Goal: Task Accomplishment & Management: Complete application form

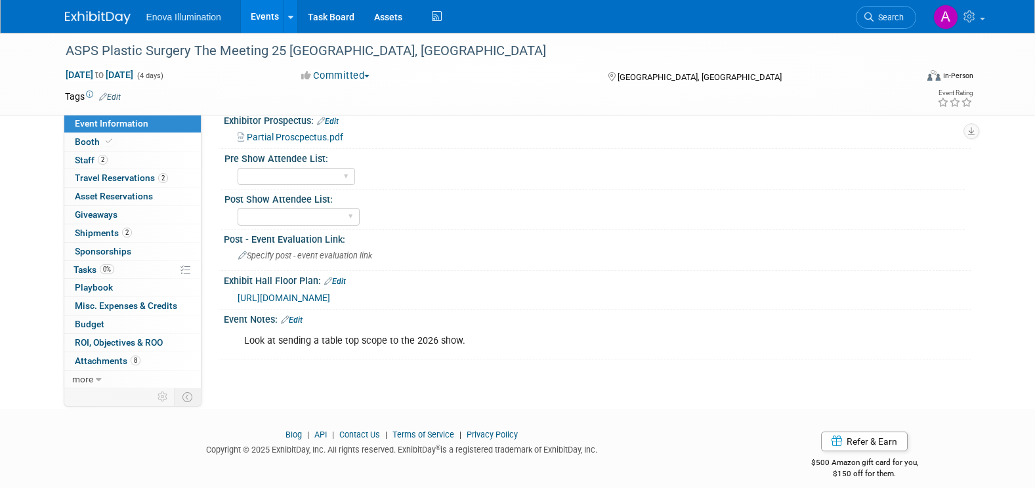
scroll to position [1066, 0]
click at [91, 17] on img at bounding box center [98, 17] width 66 height 13
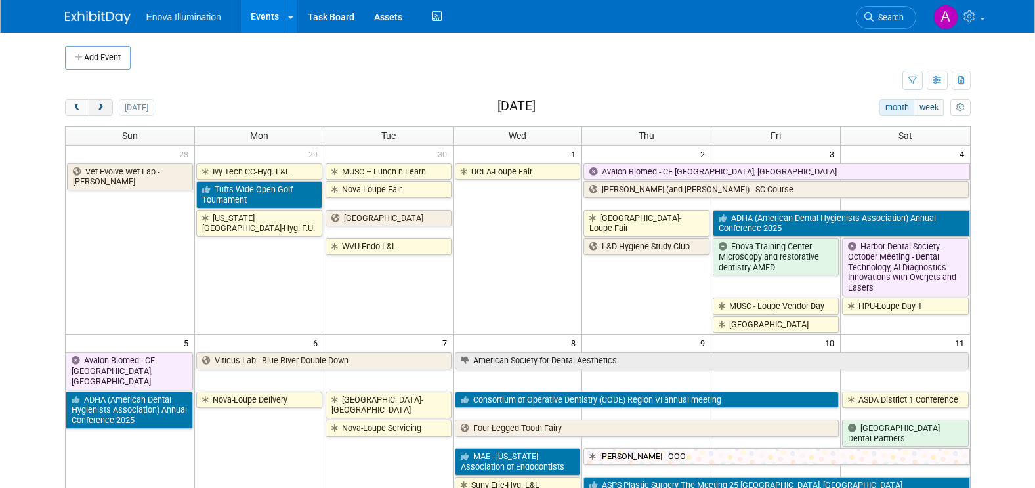
click at [102, 110] on span "next" at bounding box center [101, 108] width 10 height 9
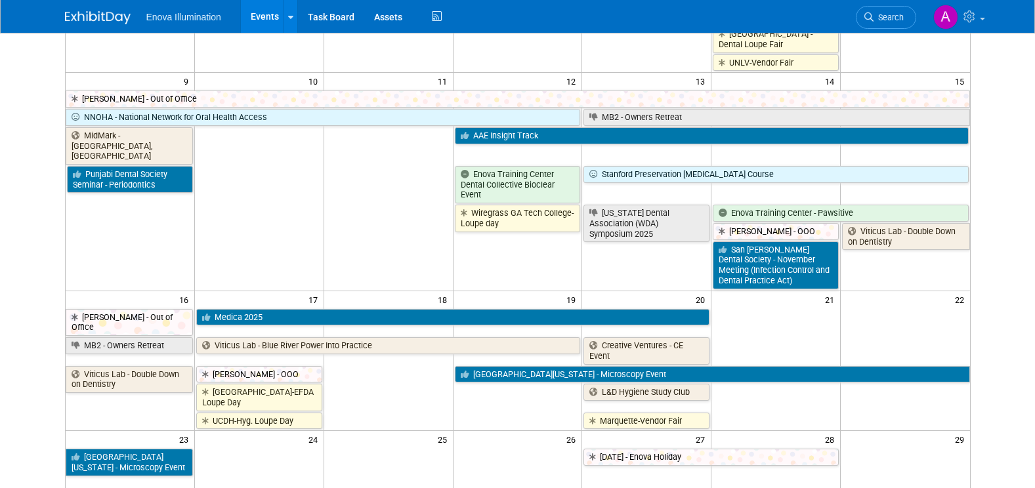
scroll to position [591, 0]
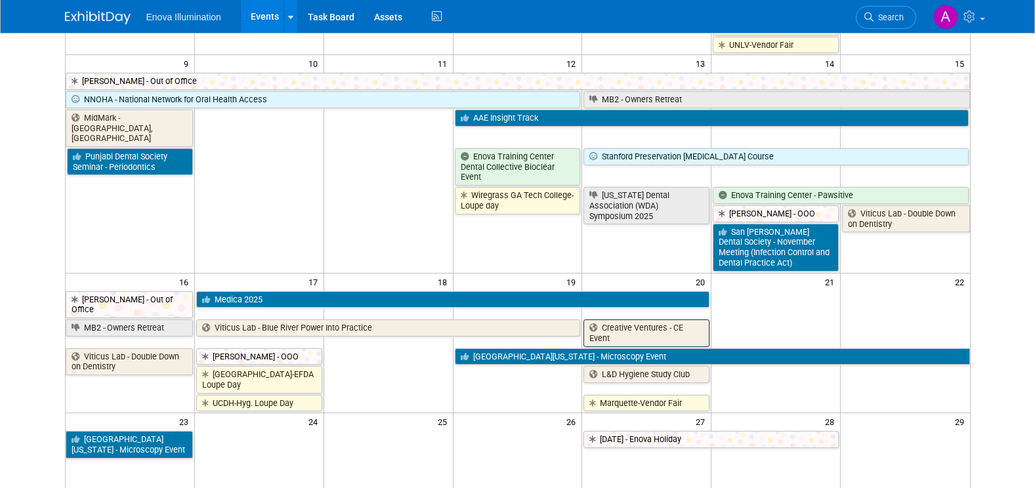
click at [641, 320] on link "Creative Ventures - CE Event" at bounding box center [646, 333] width 126 height 27
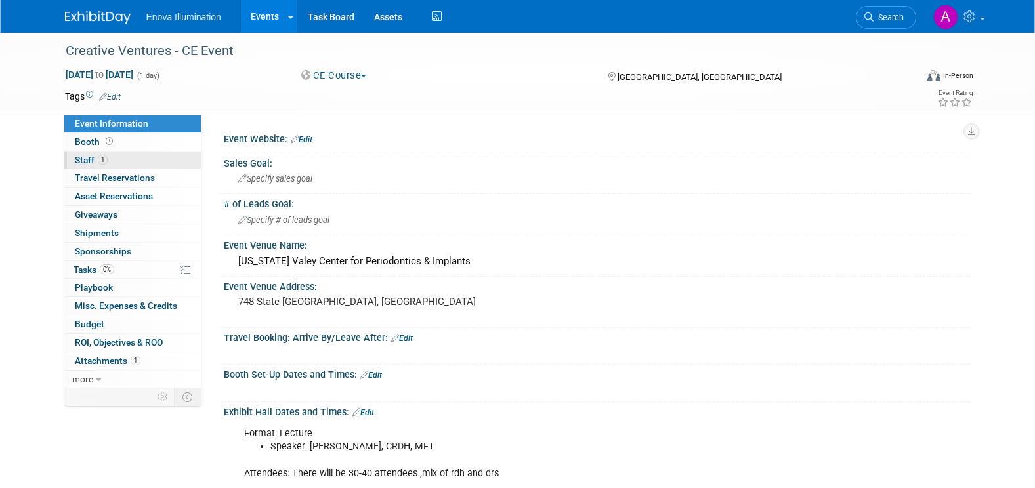
click at [149, 158] on link "1 Staff 1" at bounding box center [132, 161] width 137 height 18
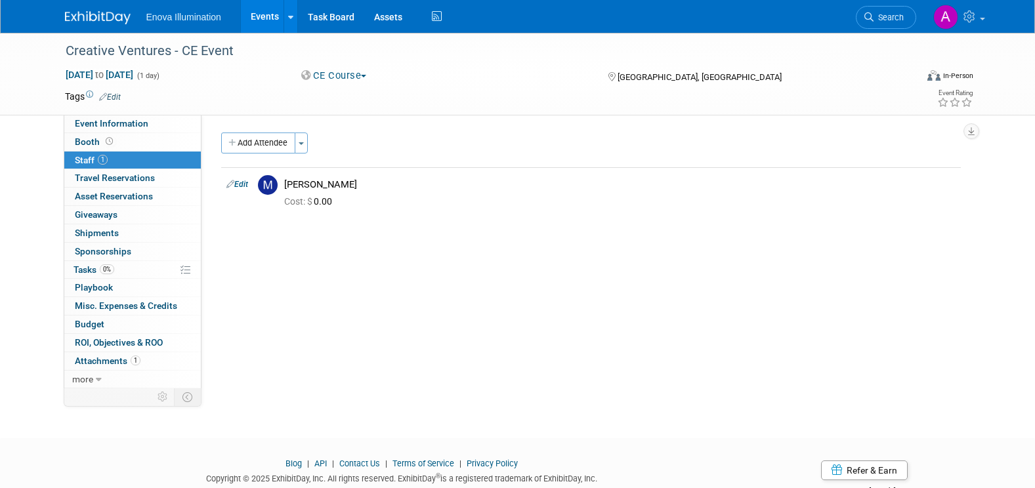
click at [91, 14] on img at bounding box center [98, 17] width 66 height 13
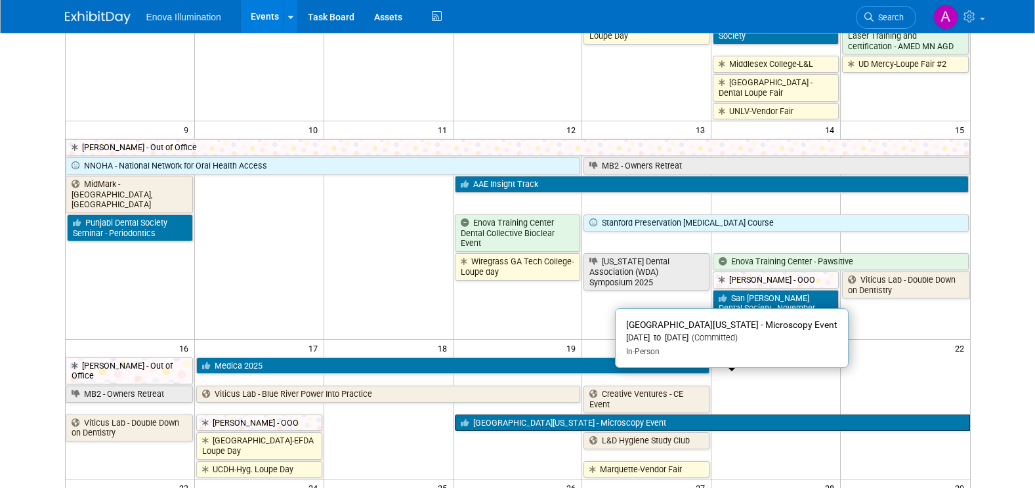
scroll to position [525, 0]
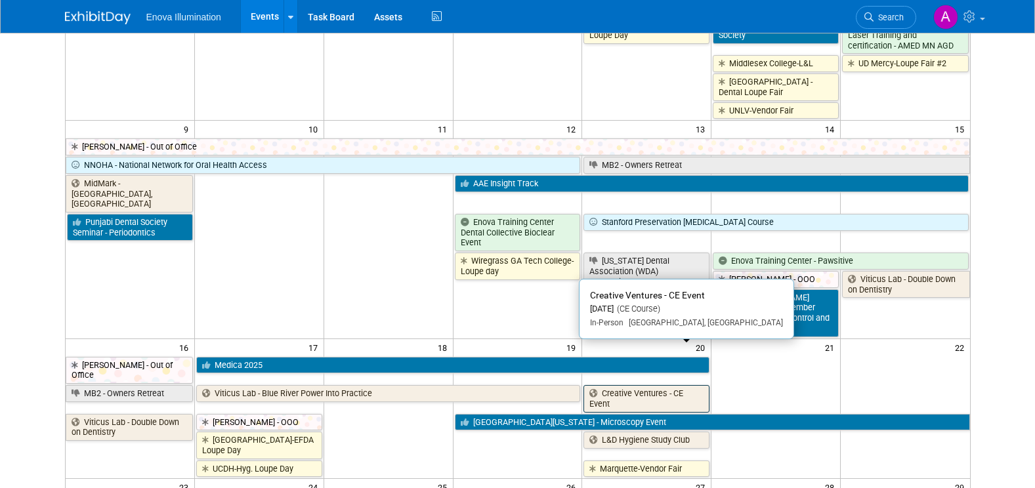
click at [634, 385] on link "Creative Ventures - CE Event" at bounding box center [646, 398] width 126 height 27
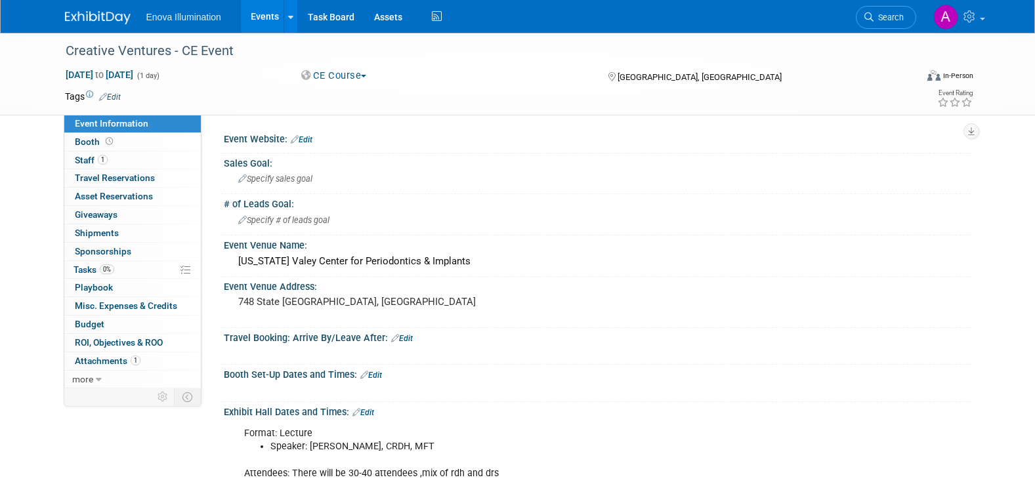
click at [91, 15] on img at bounding box center [98, 17] width 66 height 13
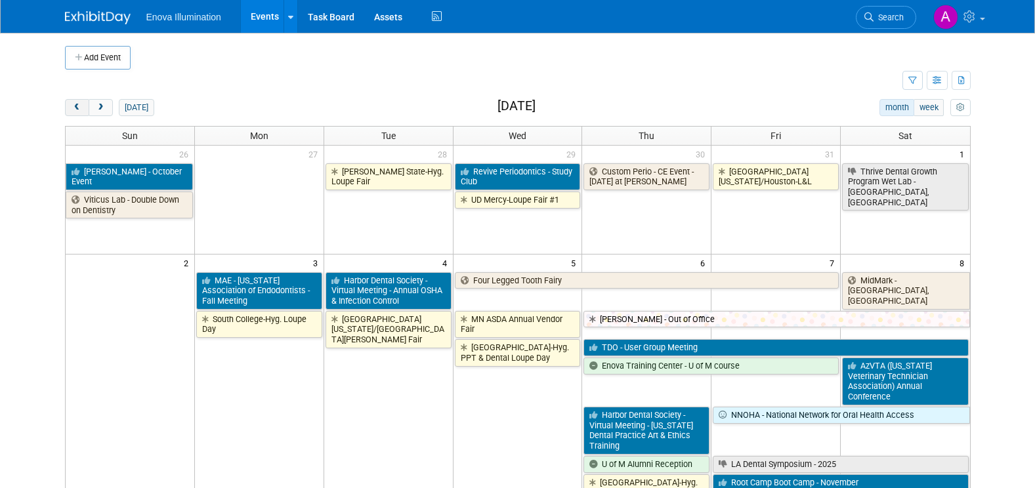
click at [74, 107] on span "prev" at bounding box center [77, 108] width 10 height 9
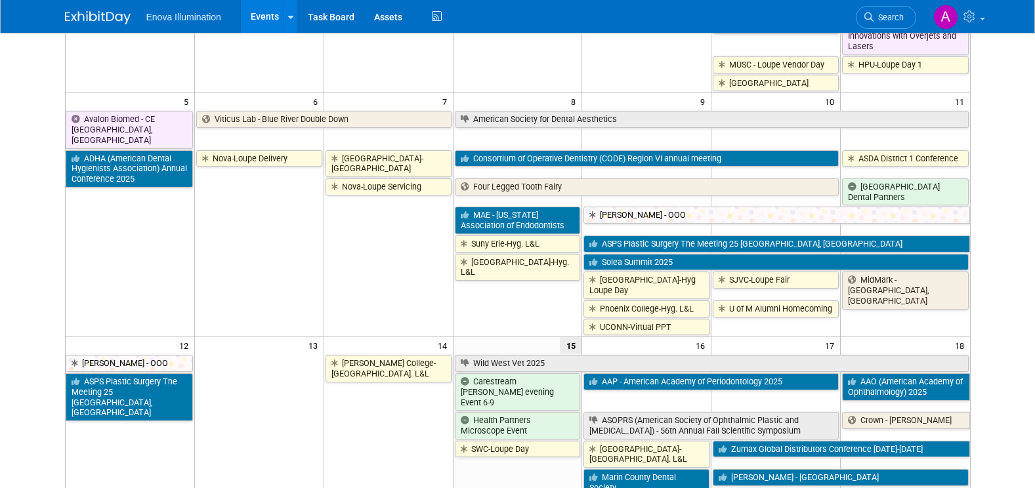
scroll to position [459, 0]
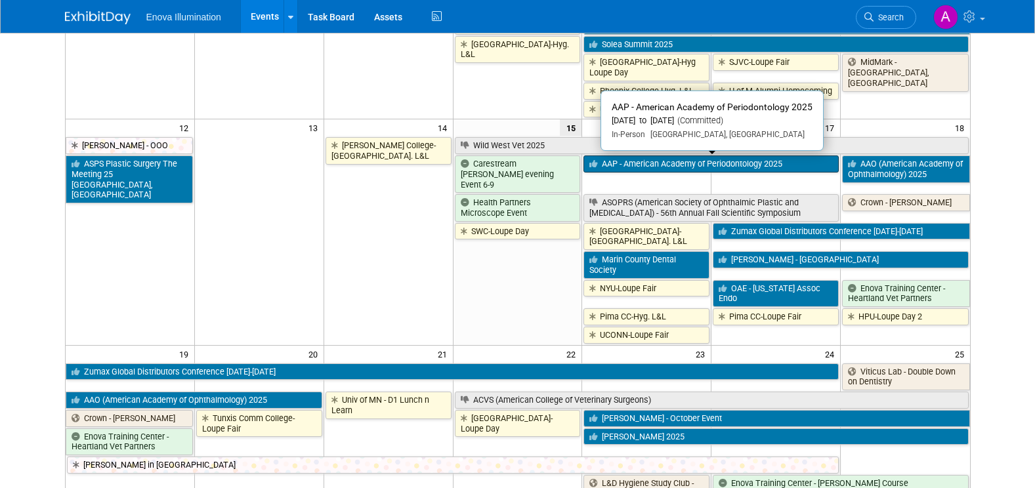
click at [680, 165] on link "AAP - American Academy of Periodontology 2025" at bounding box center [710, 164] width 255 height 17
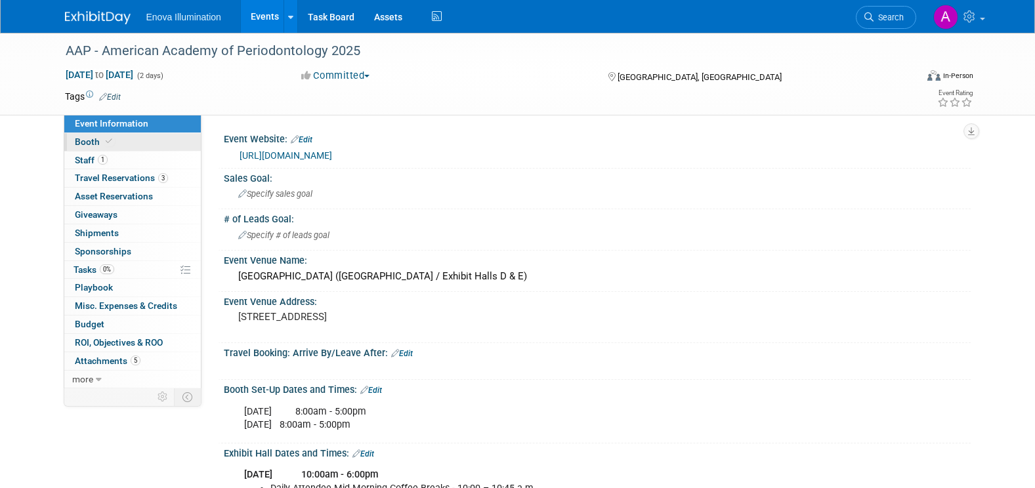
click at [148, 144] on link "Booth" at bounding box center [132, 142] width 137 height 18
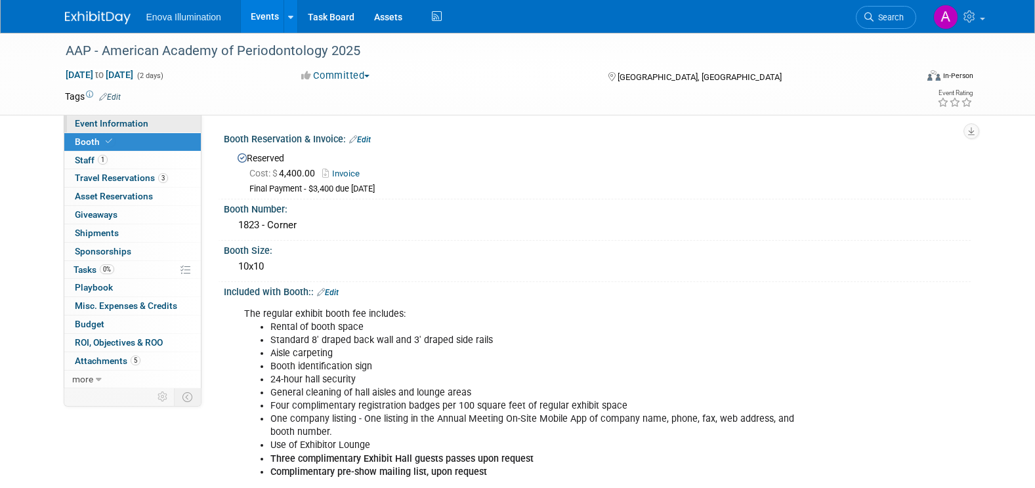
click at [139, 121] on span "Event Information" at bounding box center [112, 123] width 74 height 11
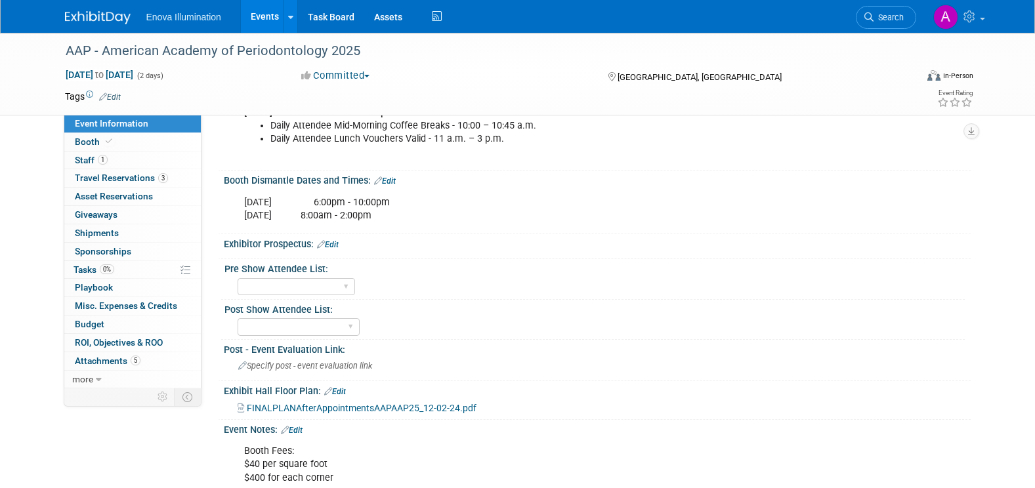
scroll to position [459, 0]
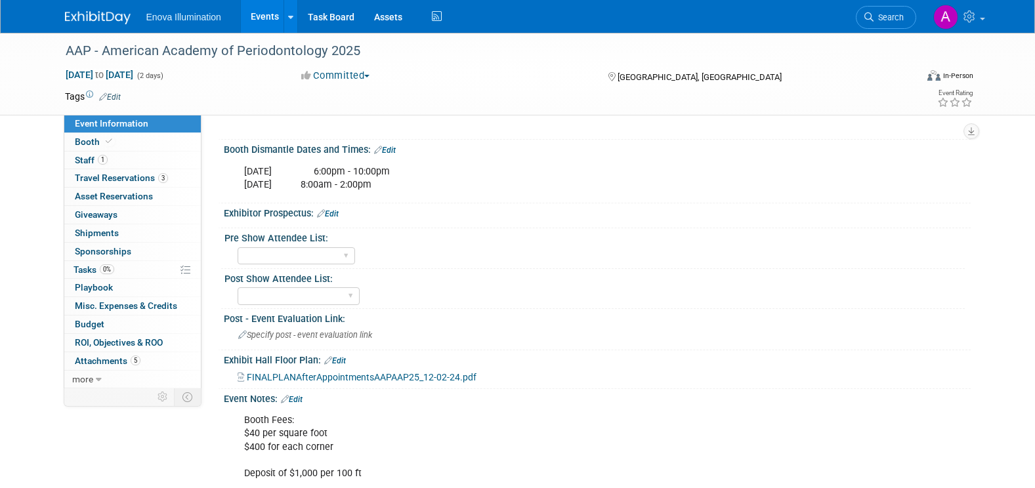
click at [352, 377] on span "FINALPLANAfterAppointmentsAAPAAP25_12-02-24.pdf" at bounding box center [362, 377] width 230 height 11
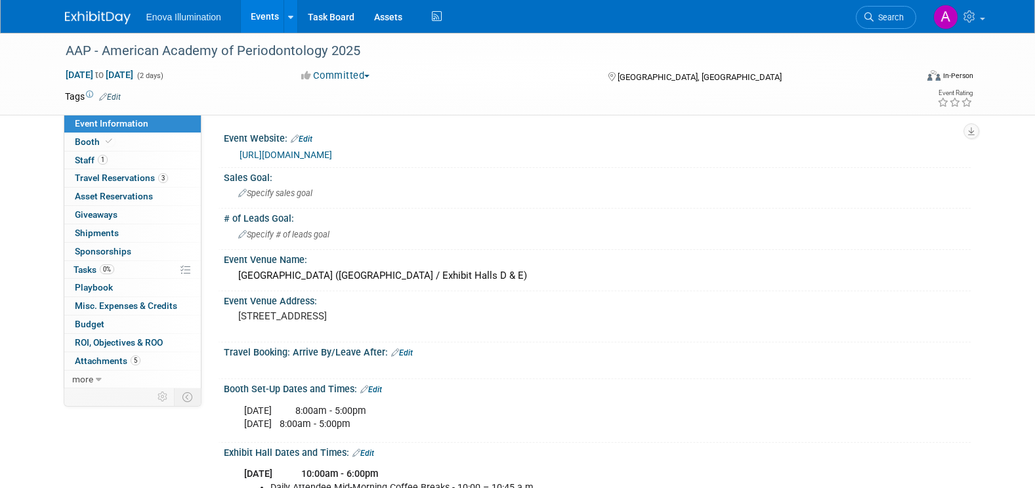
scroll to position [0, 0]
click at [140, 142] on link "Booth" at bounding box center [132, 142] width 137 height 18
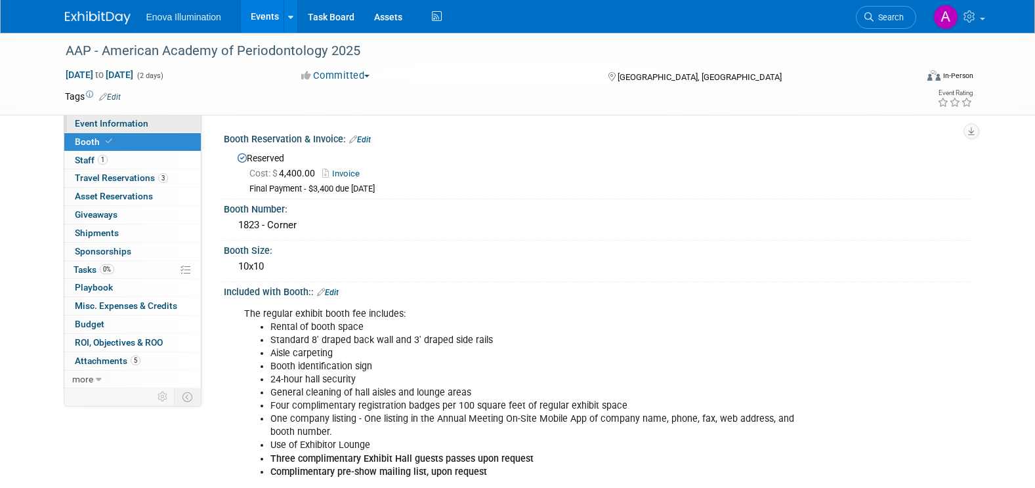
click at [175, 121] on link "Event Information" at bounding box center [132, 124] width 137 height 18
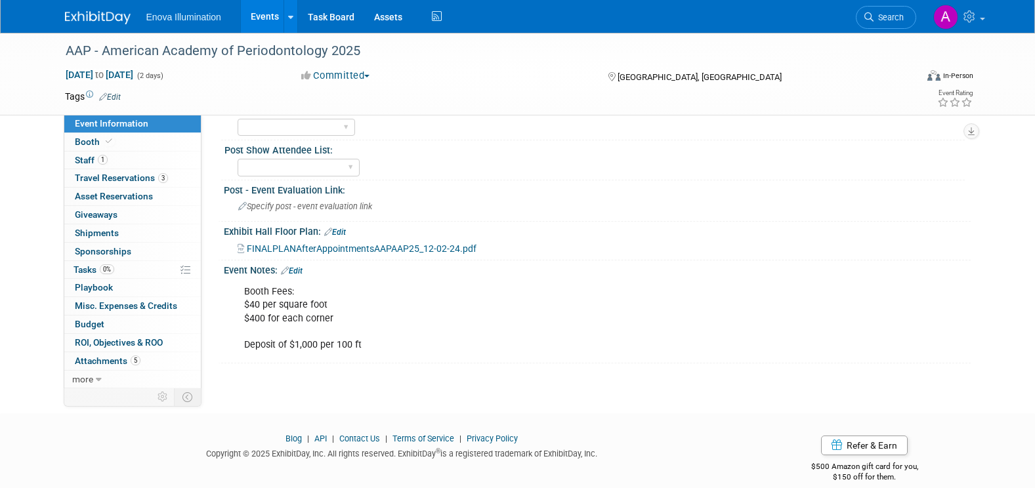
scroll to position [604, 0]
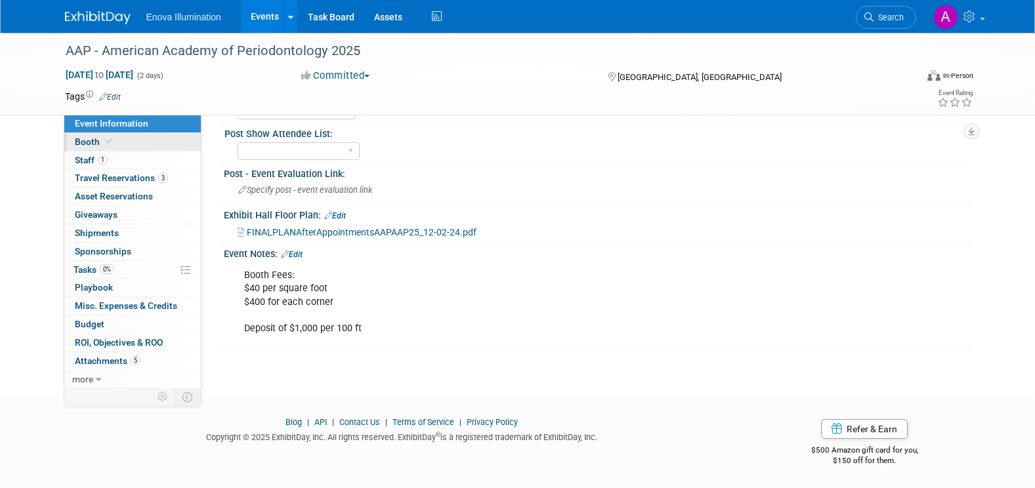
click at [147, 146] on link "Booth" at bounding box center [132, 142] width 137 height 18
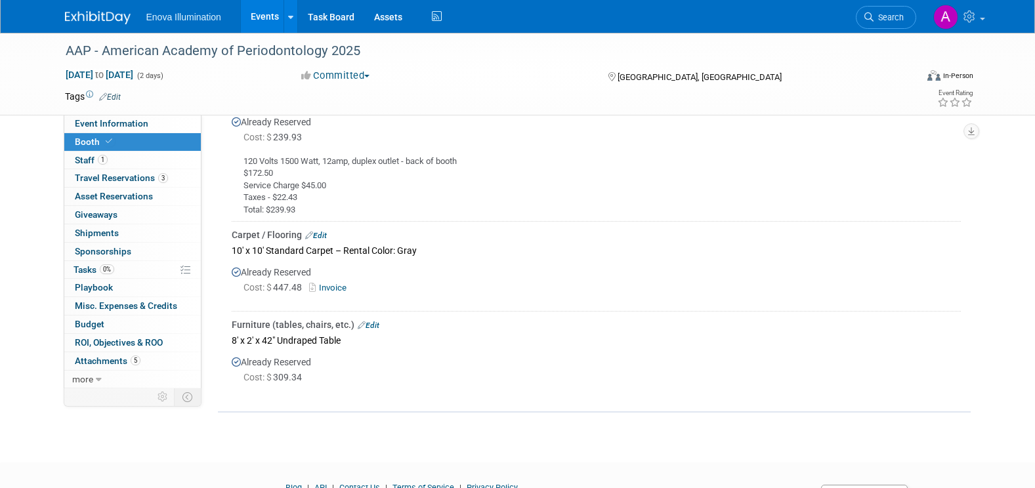
scroll to position [788, 0]
click at [135, 163] on link "1 Staff 1" at bounding box center [132, 161] width 137 height 18
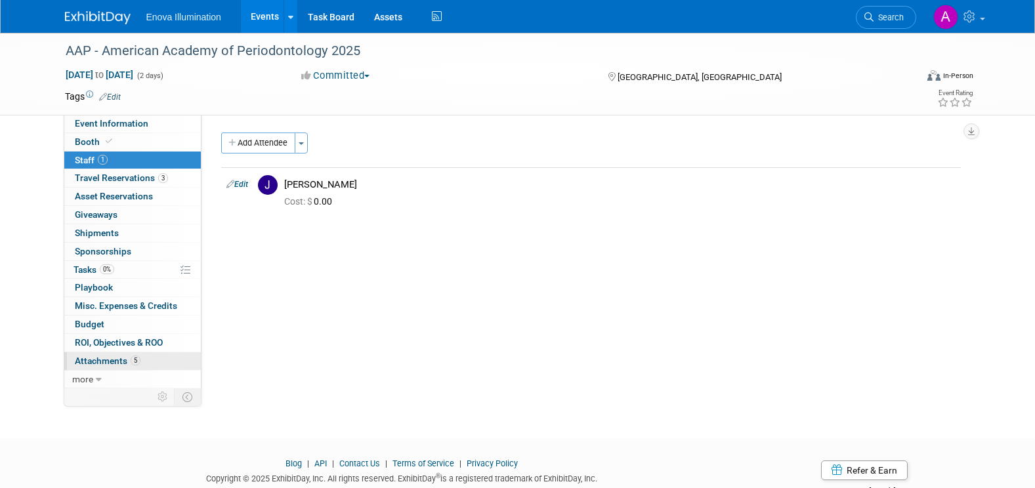
click at [112, 360] on span "Attachments 5" at bounding box center [108, 361] width 66 height 11
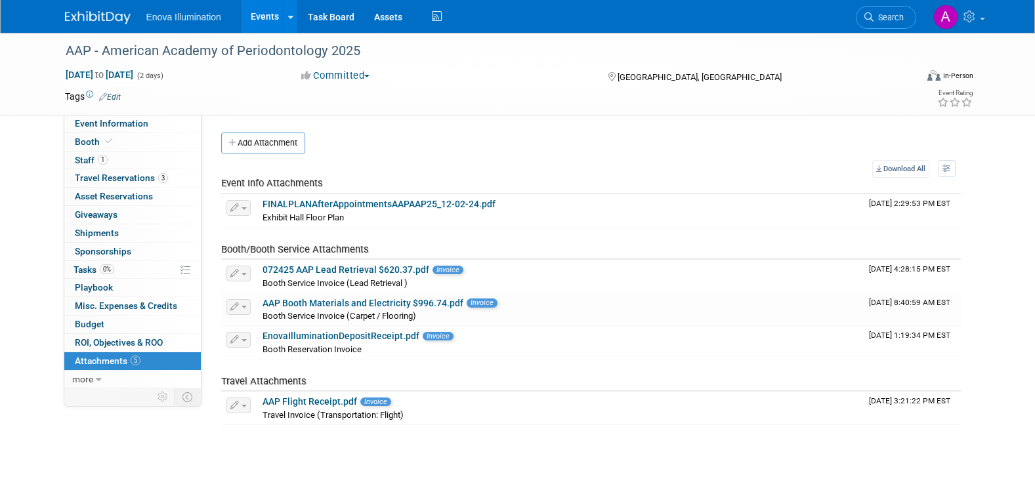
click at [80, 18] on img at bounding box center [98, 17] width 66 height 13
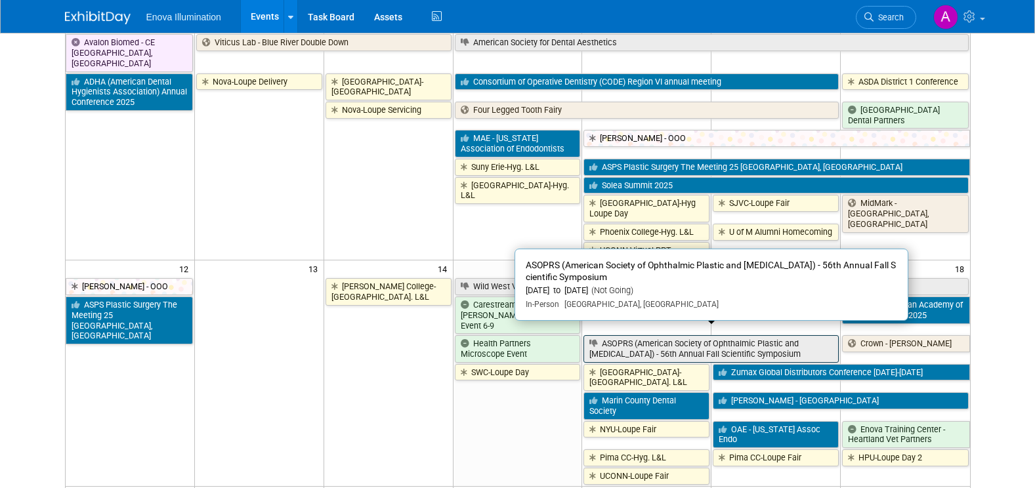
scroll to position [328, 0]
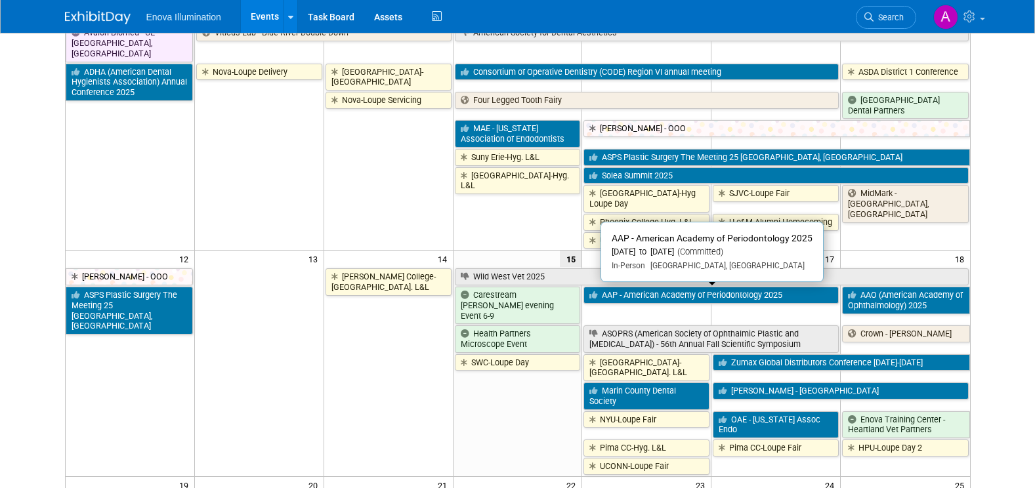
click at [646, 297] on link "AAP - American Academy of Periodontology 2025" at bounding box center [710, 295] width 255 height 17
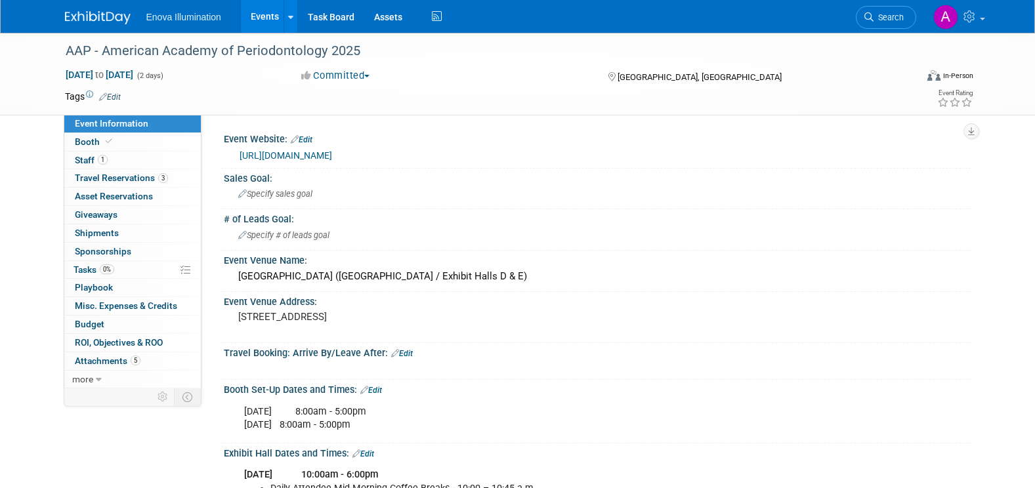
click at [332, 156] on link "https://am2025.perio.org/?_ga=2.52357088.87061980.1745932188-894702242.16559237…" at bounding box center [286, 155] width 93 height 11
click at [95, 15] on img at bounding box center [98, 17] width 66 height 13
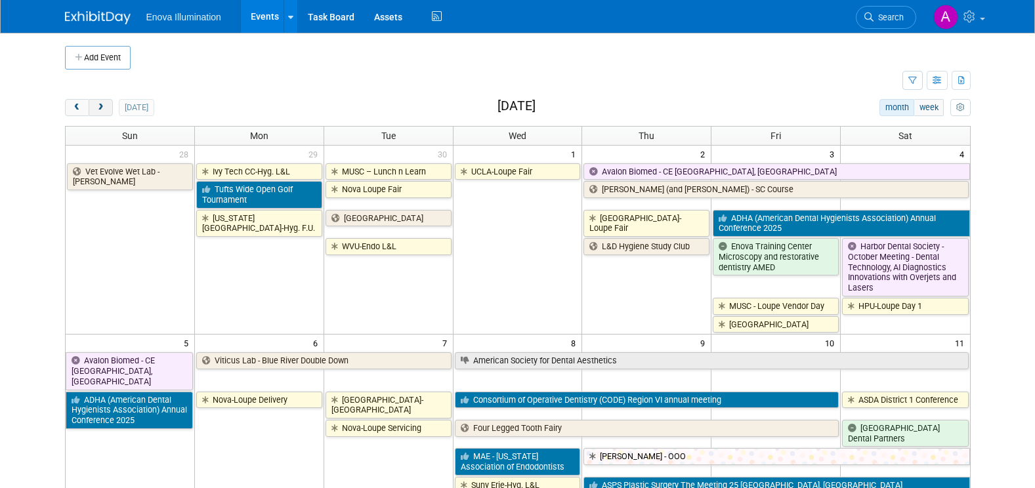
click at [100, 108] on span "next" at bounding box center [101, 108] width 10 height 9
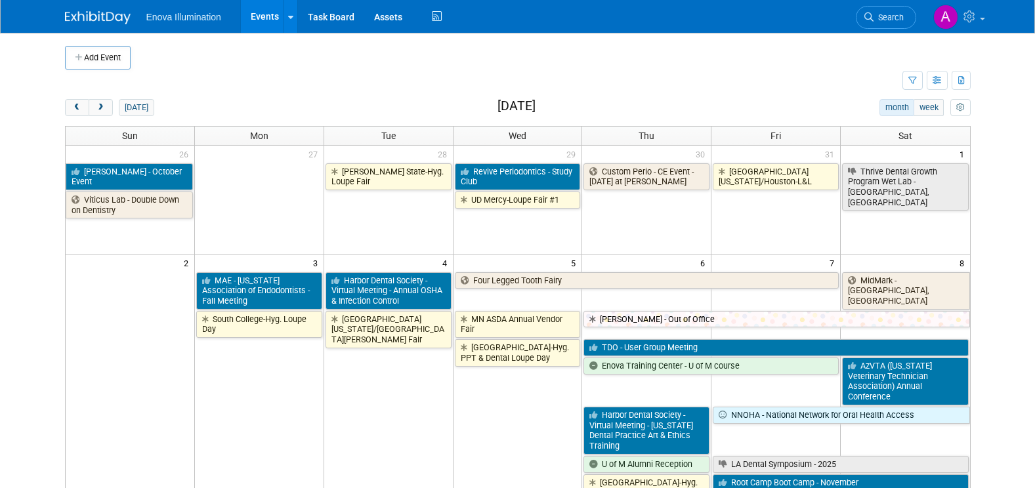
click at [115, 54] on button "Add Event" at bounding box center [98, 58] width 66 height 24
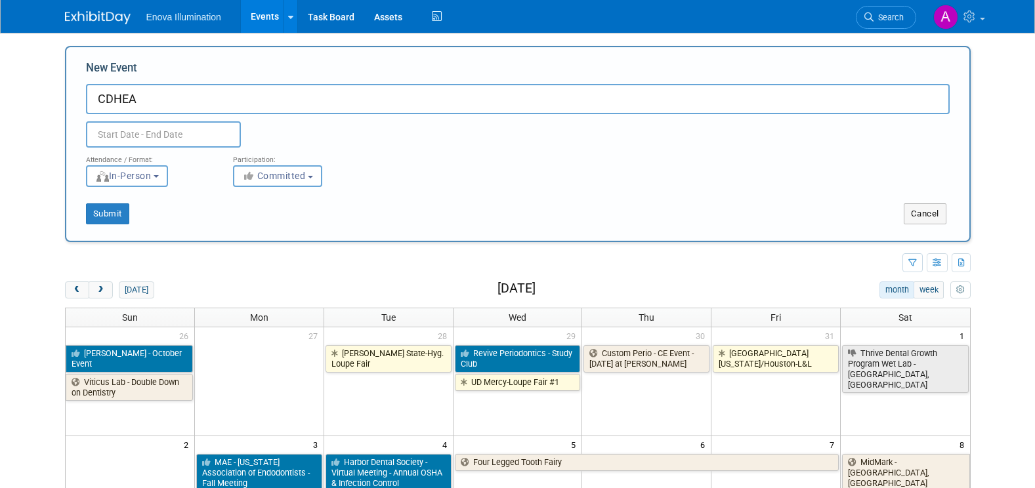
type input "CDHEA"
click at [210, 133] on input "text" at bounding box center [163, 134] width 155 height 26
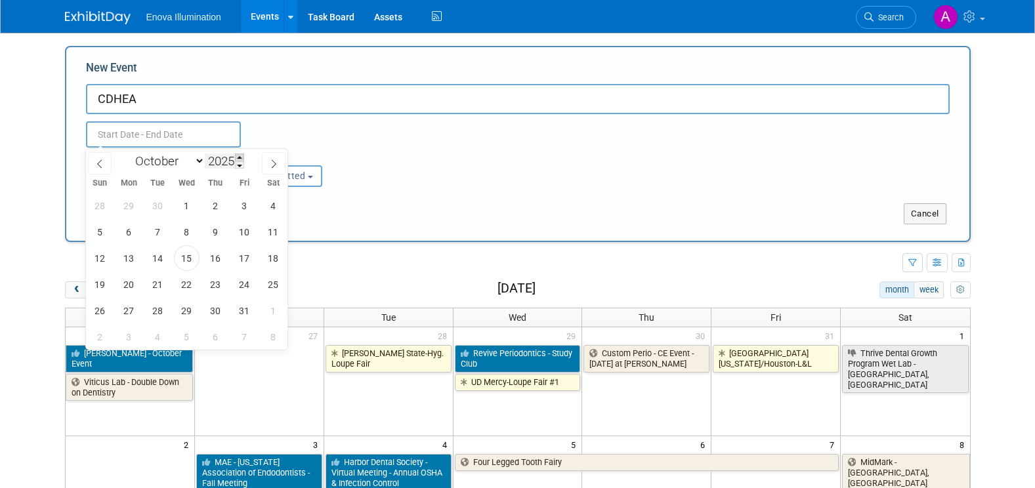
click at [240, 158] on span at bounding box center [239, 158] width 9 height 8
type input "2026"
click at [199, 162] on select "January February March April May June July August September October November De…" at bounding box center [166, 161] width 75 height 16
select select "8"
click at [129, 153] on select "January February March April May June July August September October November De…" at bounding box center [166, 161] width 75 height 16
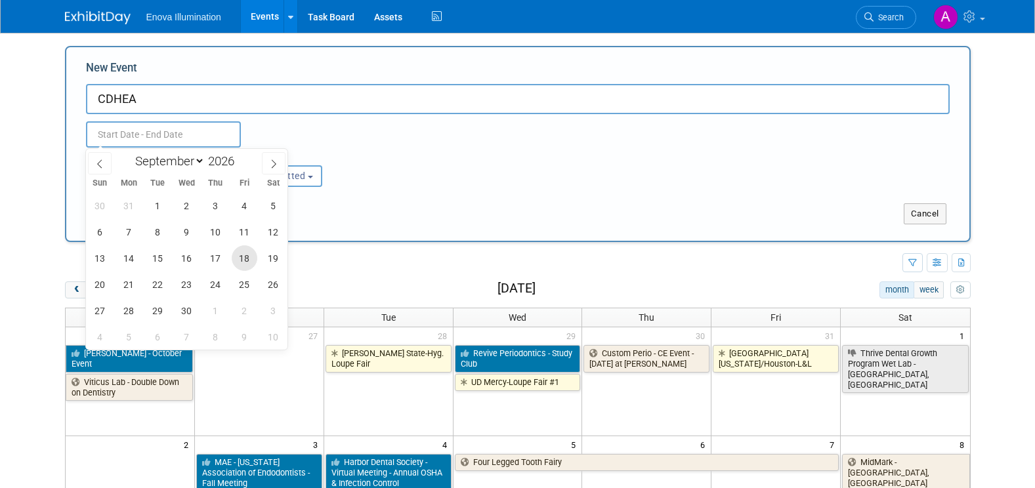
click at [241, 257] on span "18" at bounding box center [245, 258] width 26 height 26
click at [104, 284] on span "20" at bounding box center [100, 285] width 26 height 26
type input "[DATE] to [DATE]"
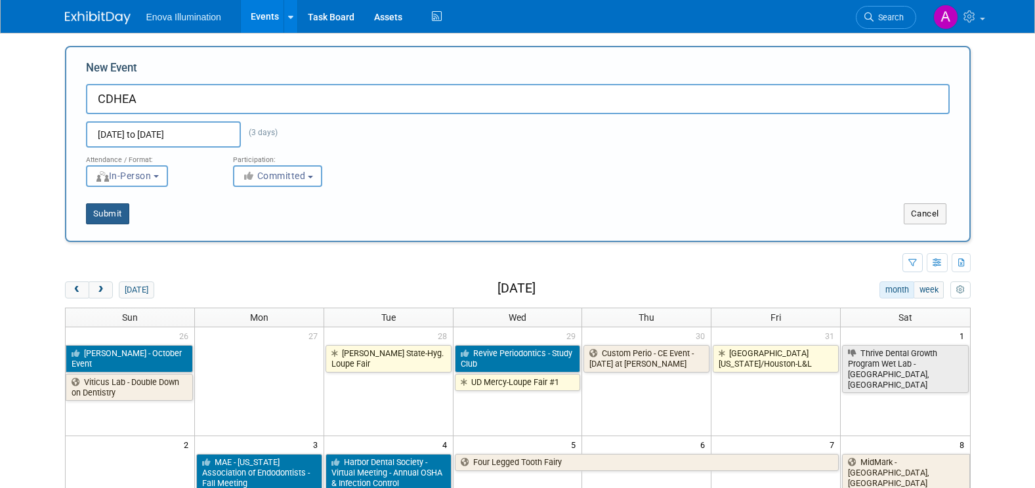
click at [117, 215] on button "Submit" at bounding box center [107, 213] width 43 height 21
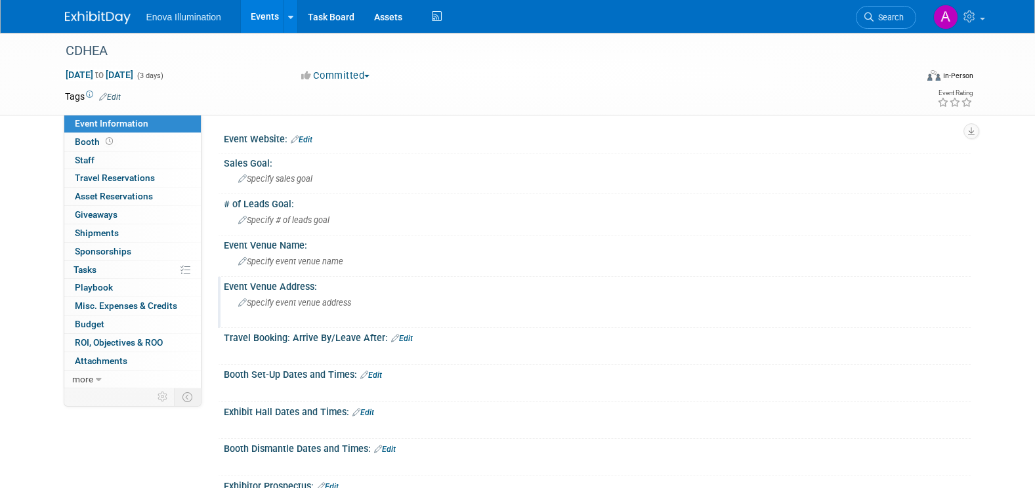
click at [303, 302] on span "Specify event venue address" at bounding box center [294, 303] width 113 height 10
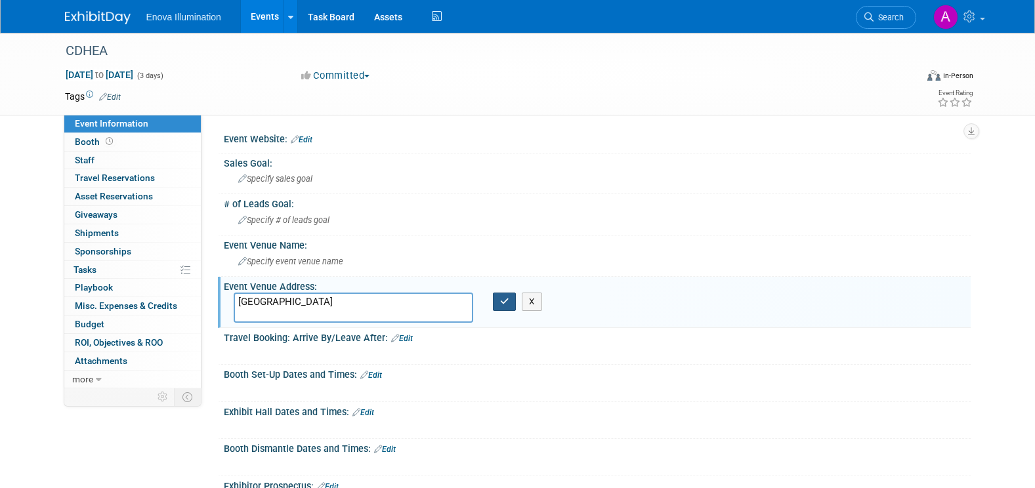
type textarea "[GEOGRAPHIC_DATA]"
click at [506, 303] on icon "button" at bounding box center [504, 301] width 9 height 9
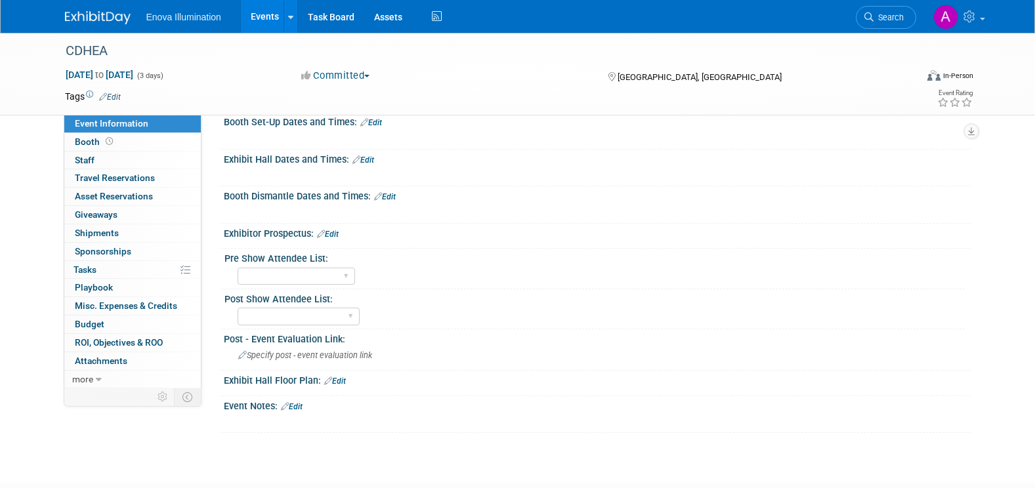
scroll to position [263, 0]
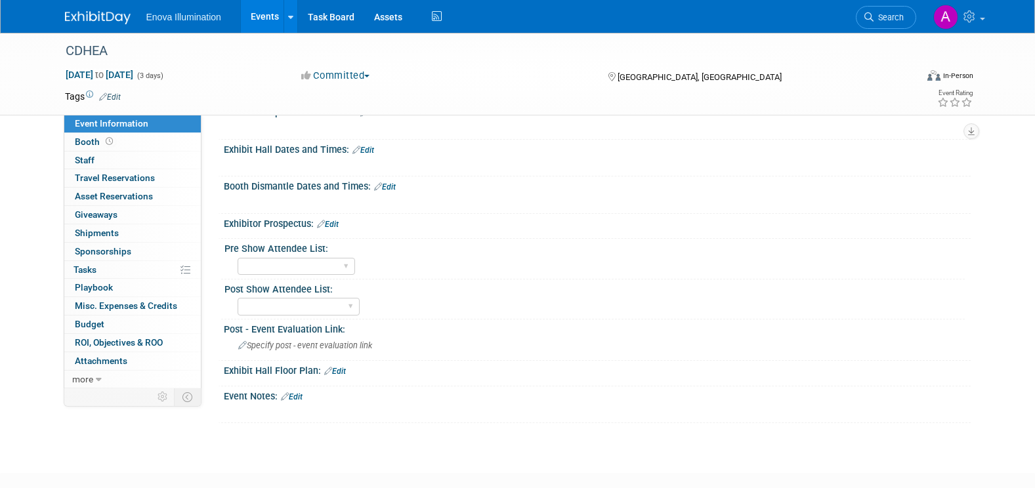
click at [297, 396] on link "Edit" at bounding box center [292, 396] width 22 height 9
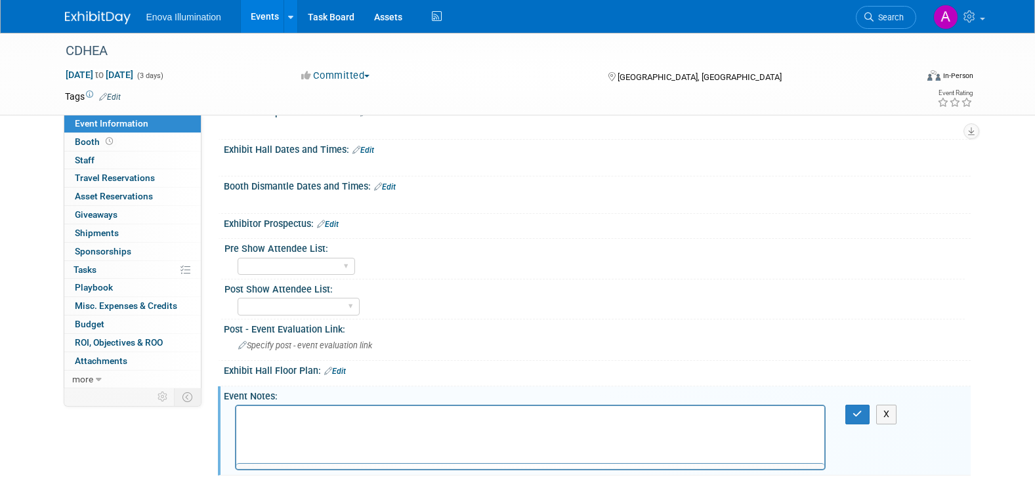
scroll to position [0, 0]
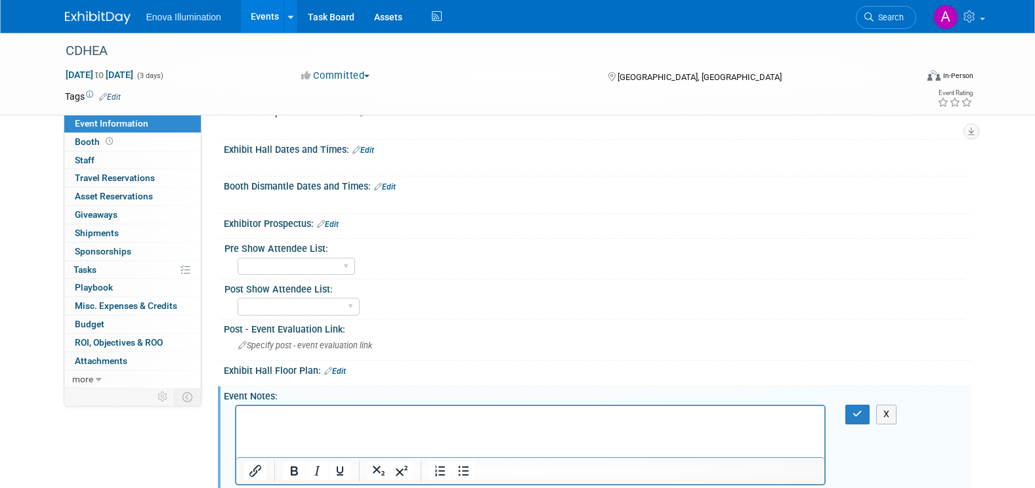
click at [265, 415] on p "Rich Text Area. Press ALT-0 for help." at bounding box center [530, 417] width 574 height 13
click at [853, 410] on icon "button" at bounding box center [858, 414] width 10 height 9
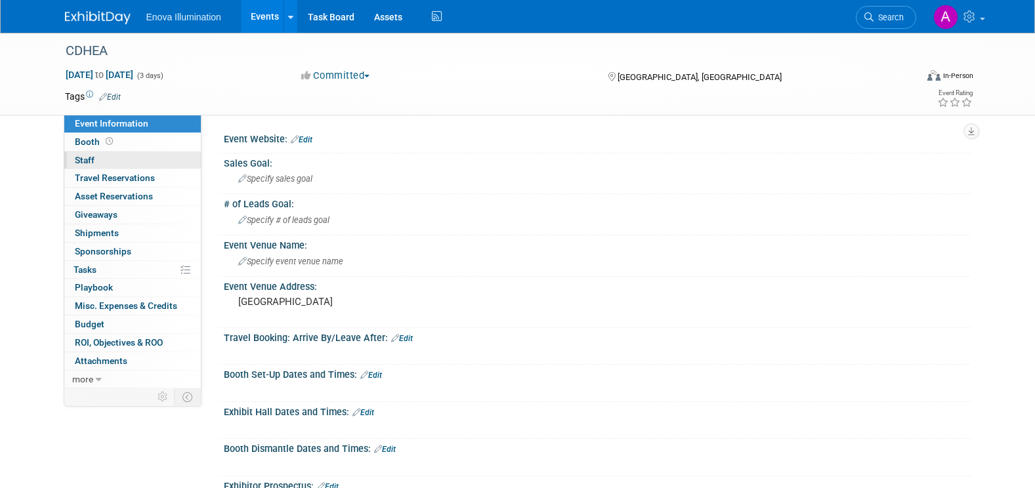
click at [158, 161] on link "0 Staff 0" at bounding box center [132, 161] width 137 height 18
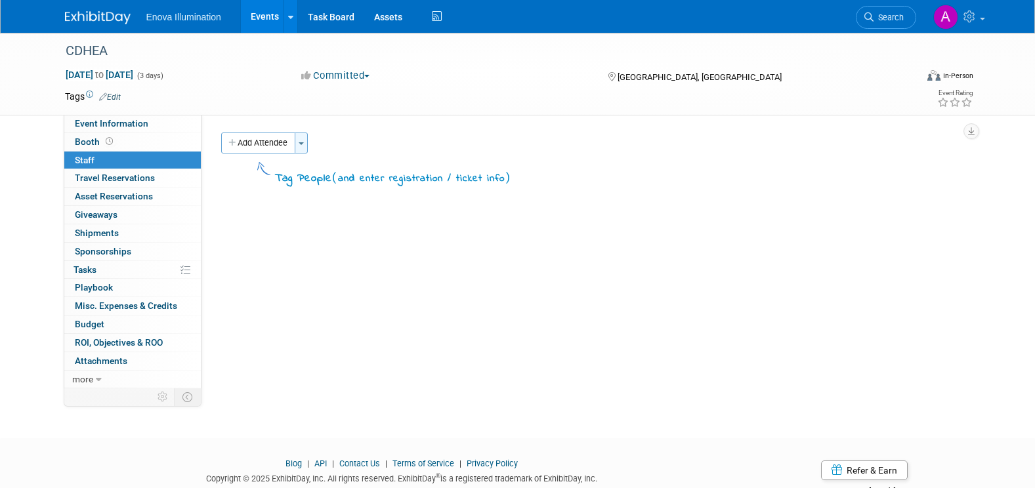
click at [303, 146] on button "Toggle Dropdown" at bounding box center [301, 143] width 13 height 21
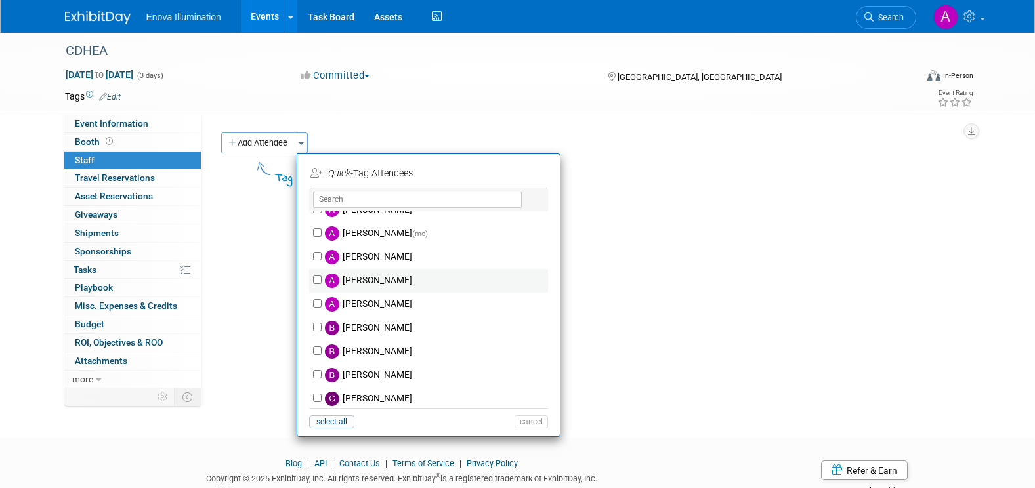
scroll to position [66, 0]
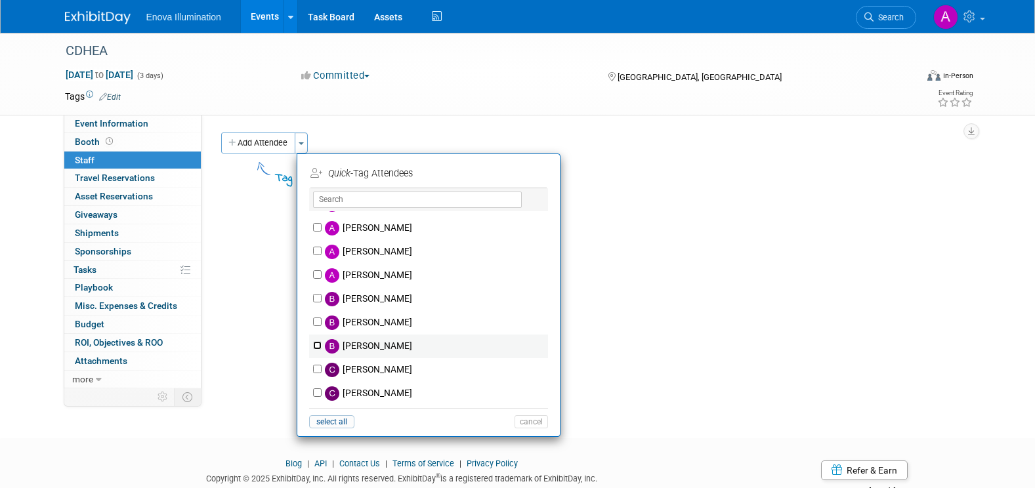
click at [318, 346] on input "[PERSON_NAME]" at bounding box center [317, 345] width 9 height 9
checkbox input "true"
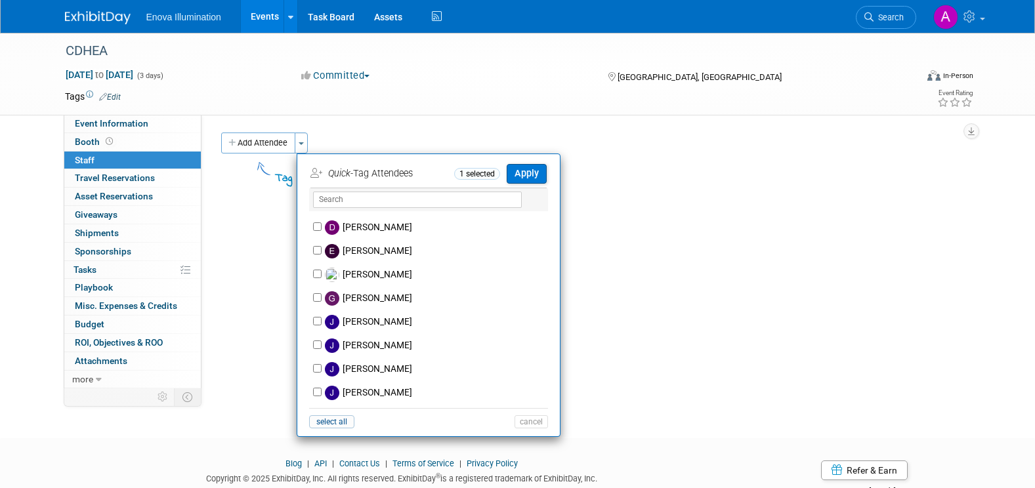
scroll to position [328, 0]
click at [316, 343] on input "[PERSON_NAME]" at bounding box center [317, 343] width 9 height 9
checkbox input "true"
click at [528, 173] on button "Apply" at bounding box center [527, 173] width 40 height 19
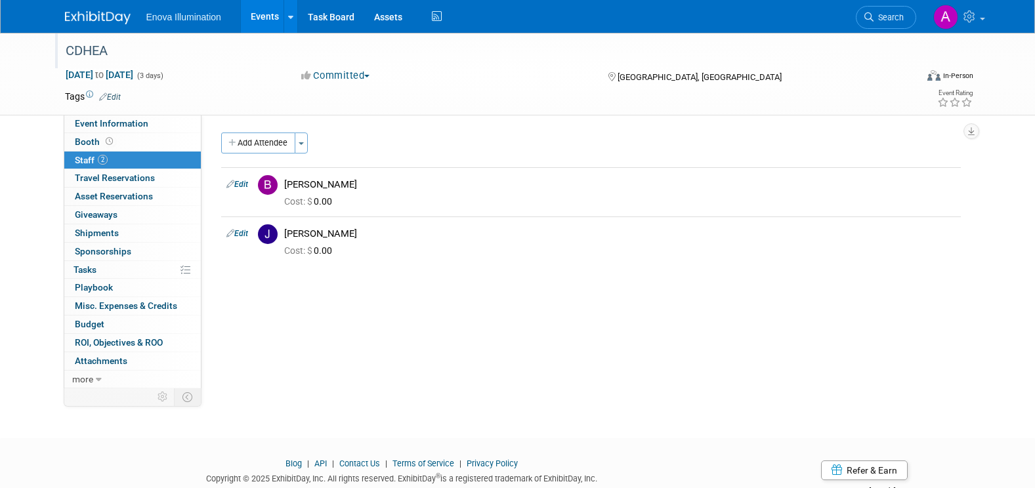
click at [96, 47] on div "CDHEA" at bounding box center [478, 51] width 835 height 24
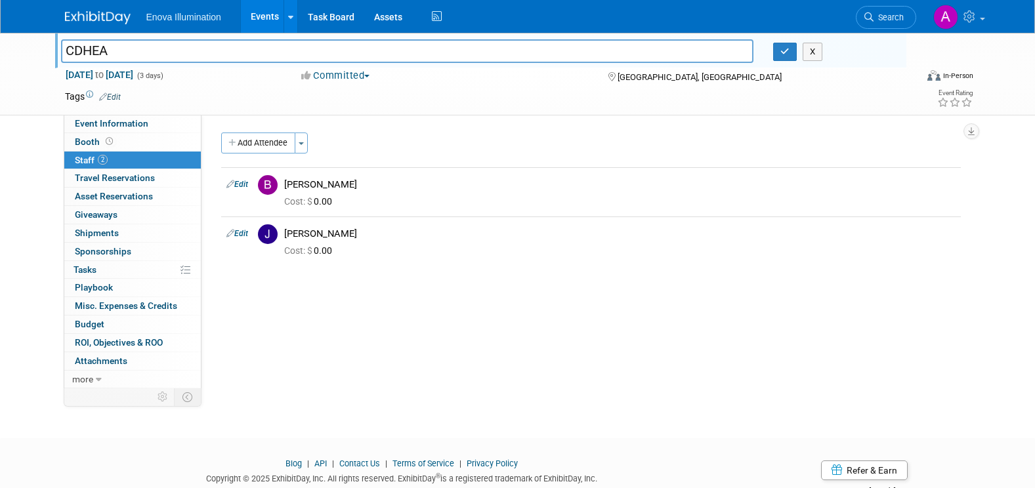
click at [140, 49] on input "CDHEA" at bounding box center [407, 50] width 693 height 23
click at [408, 49] on input "CDHEA ([US_STATE] Dental Hygiene Educators' Association" at bounding box center [407, 50] width 693 height 23
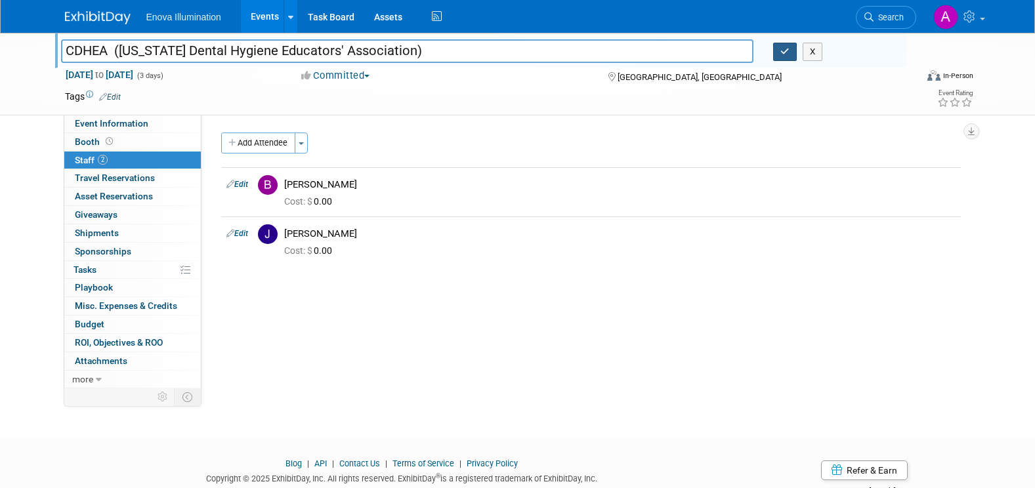
type input "CDHEA ([US_STATE] Dental Hygiene Educators' Association)"
click at [780, 52] on icon "button" at bounding box center [784, 51] width 9 height 9
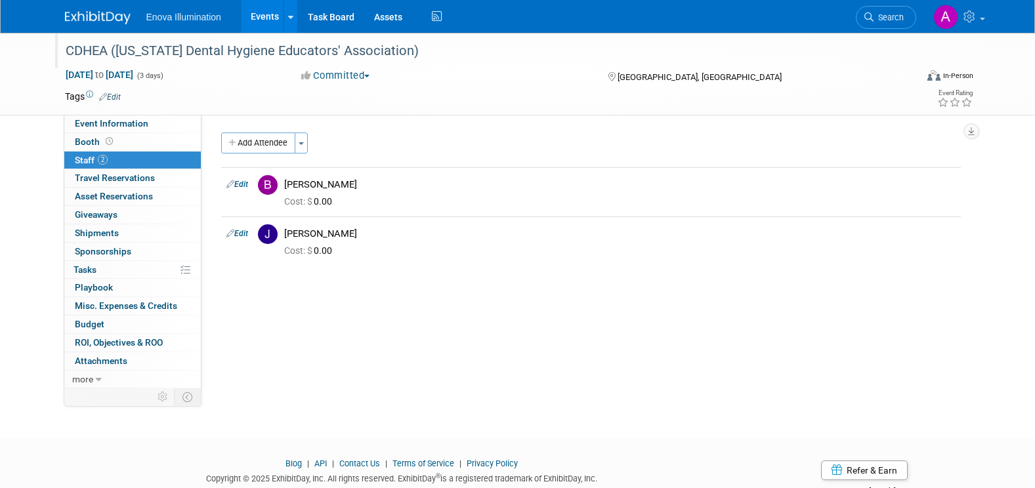
drag, startPoint x: 64, startPoint y: 48, endPoint x: 411, endPoint y: 35, distance: 347.4
click at [411, 35] on div "CDHEA ([US_STATE] Dental Hygiene Educators' Association)" at bounding box center [480, 50] width 851 height 35
